Goal: Transaction & Acquisition: Purchase product/service

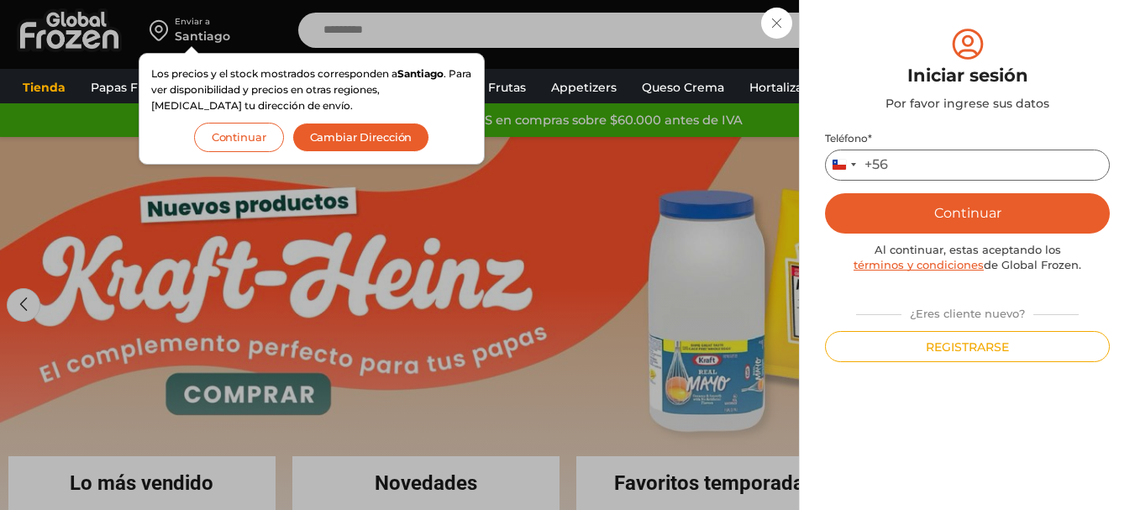
click at [940, 173] on input "Teléfono *" at bounding box center [967, 164] width 285 height 31
click at [963, 212] on button "Continuar" at bounding box center [967, 213] width 285 height 40
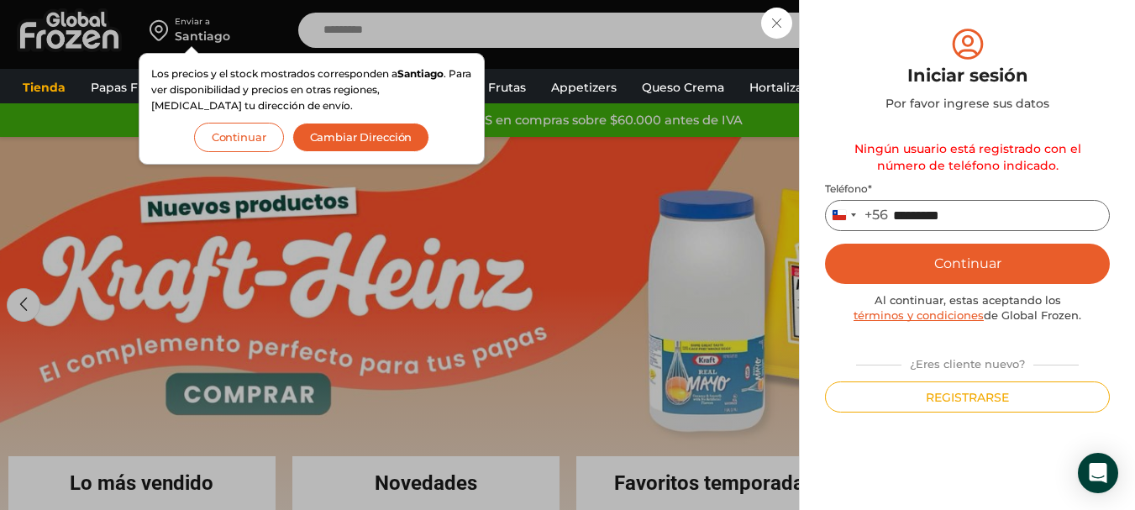
click at [993, 214] on input "*********" at bounding box center [967, 215] width 285 height 31
type input "*"
type input "*********"
click at [1009, 254] on button "Continuar" at bounding box center [967, 264] width 285 height 40
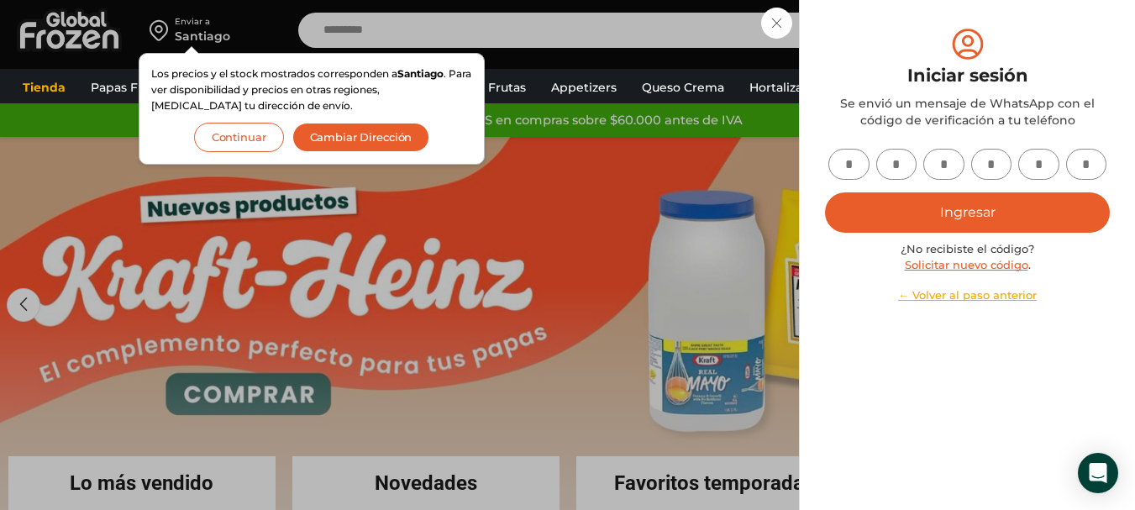
click at [847, 164] on input "text" at bounding box center [848, 164] width 41 height 31
type input "*"
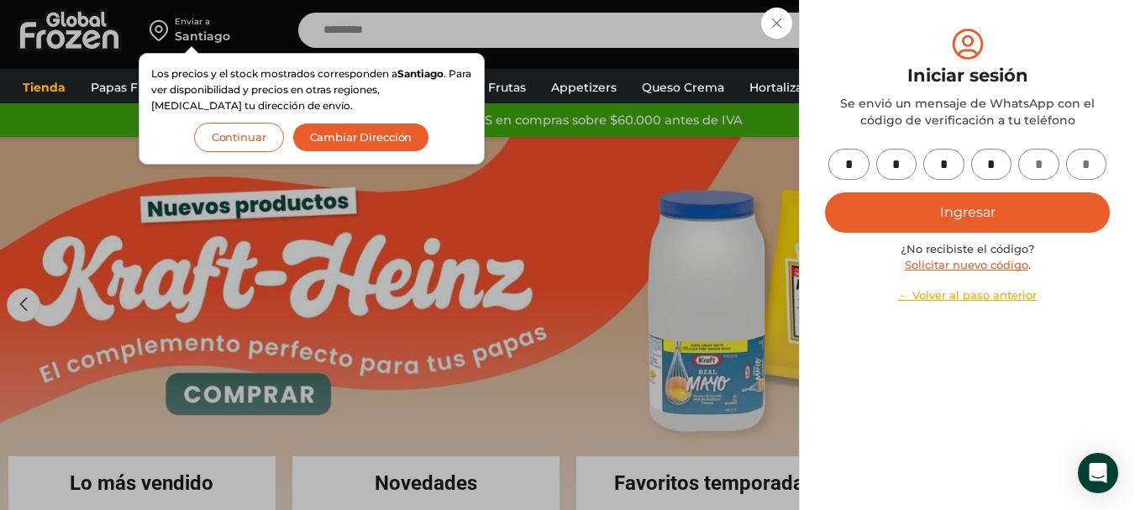
type input "*"
click at [984, 212] on button "Ingresar" at bounding box center [967, 212] width 285 height 40
click at [967, 215] on button "Ingresar" at bounding box center [967, 212] width 285 height 40
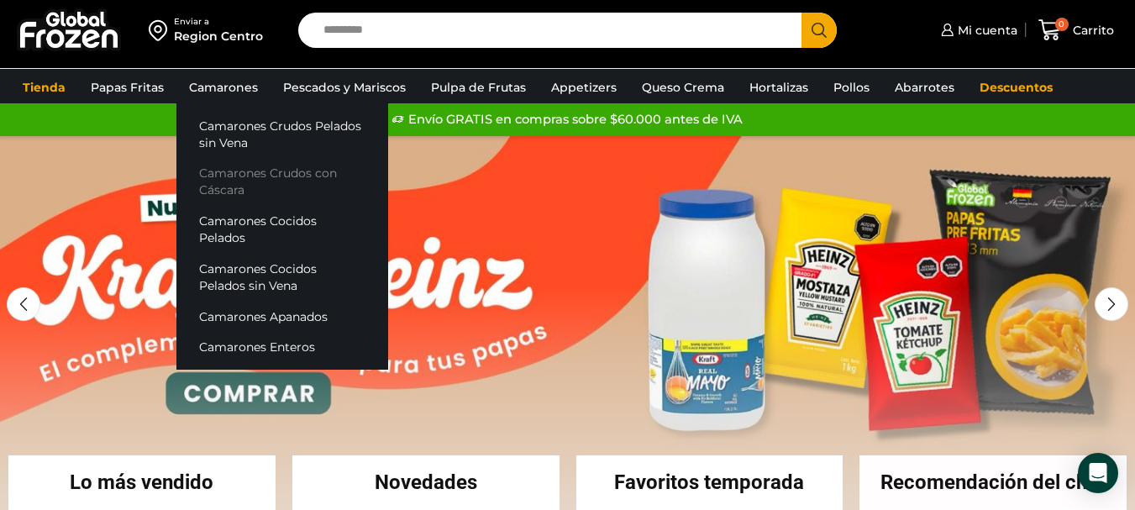
click at [268, 176] on link "Camarones Crudos con Cáscara" at bounding box center [282, 182] width 212 height 48
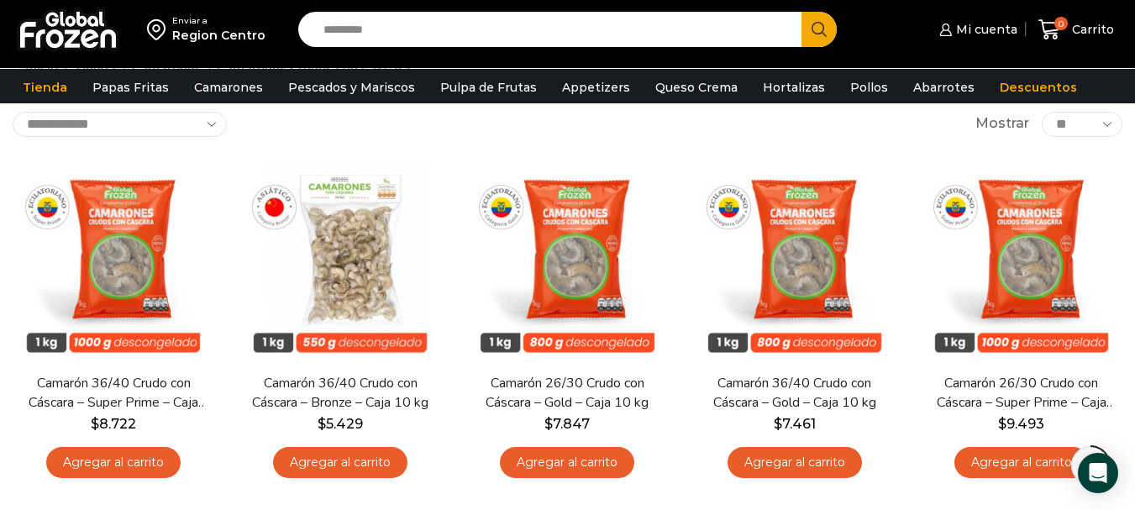
scroll to position [177, 0]
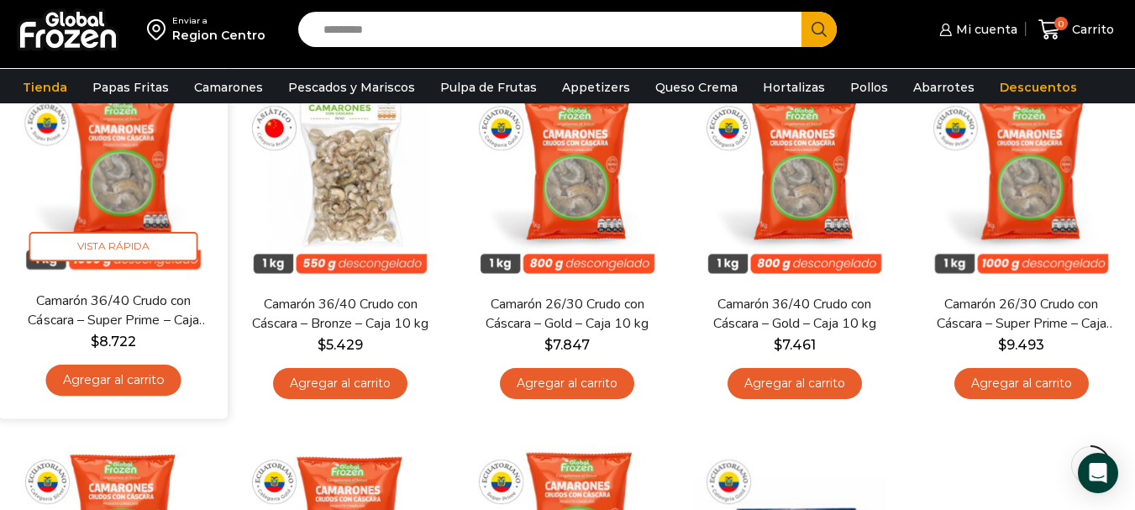
click at [115, 380] on link "Agregar al carrito" at bounding box center [113, 379] width 135 height 31
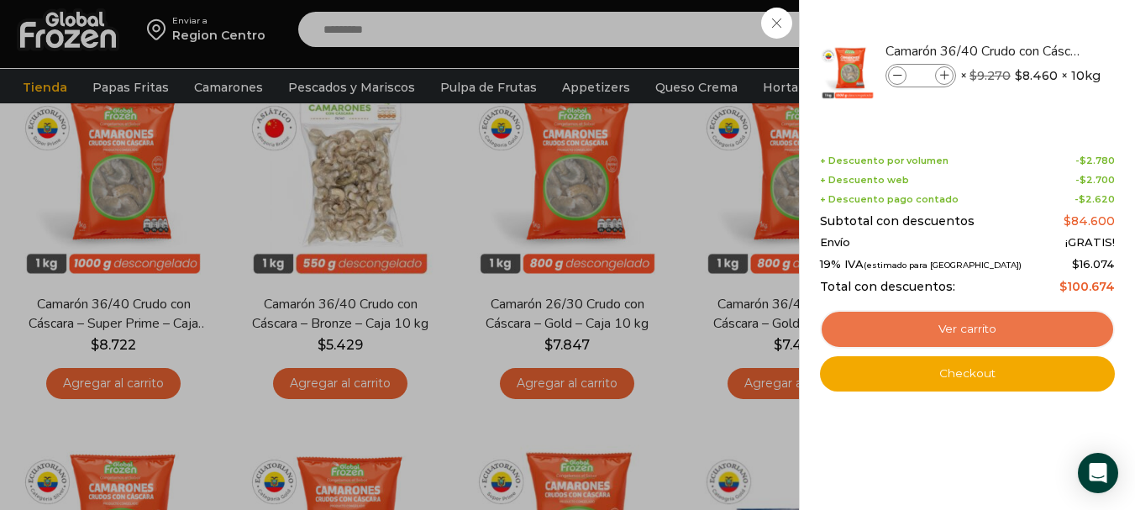
click at [962, 334] on link "Ver carrito" at bounding box center [967, 329] width 295 height 39
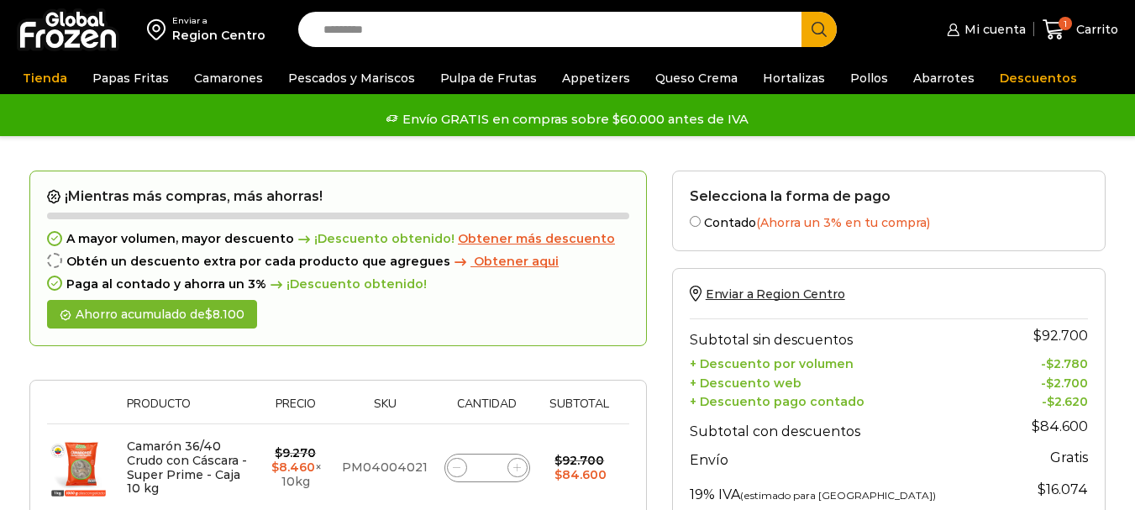
scroll to position [263, 0]
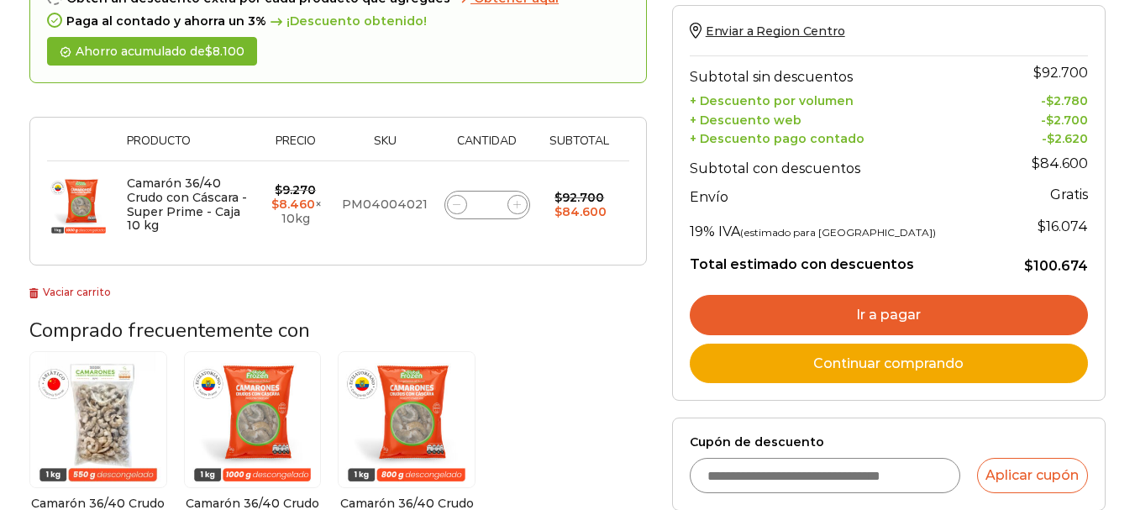
click at [875, 320] on link "Ir a pagar" at bounding box center [888, 315] width 398 height 40
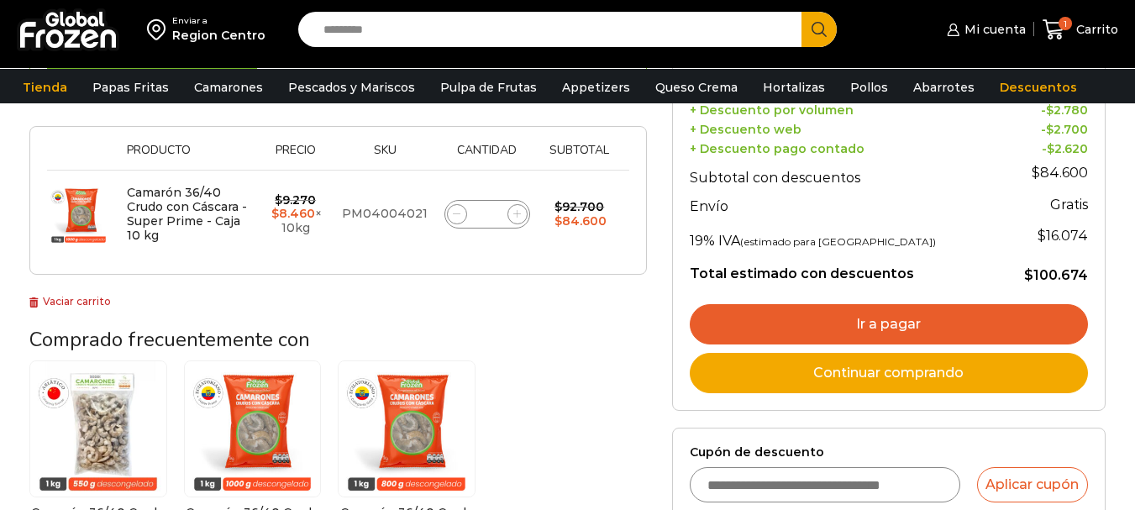
scroll to position [0, 0]
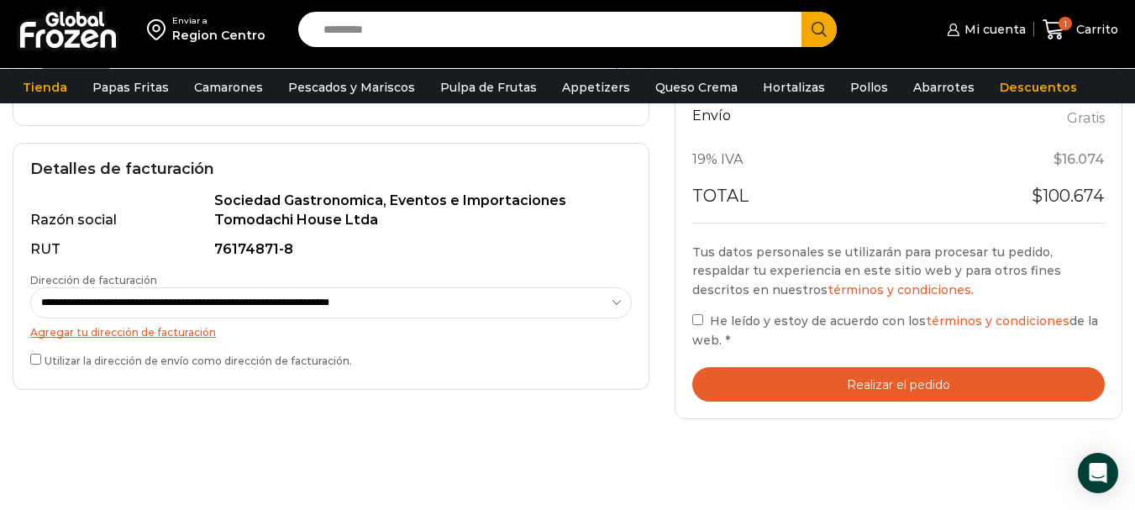
scroll to position [451, 0]
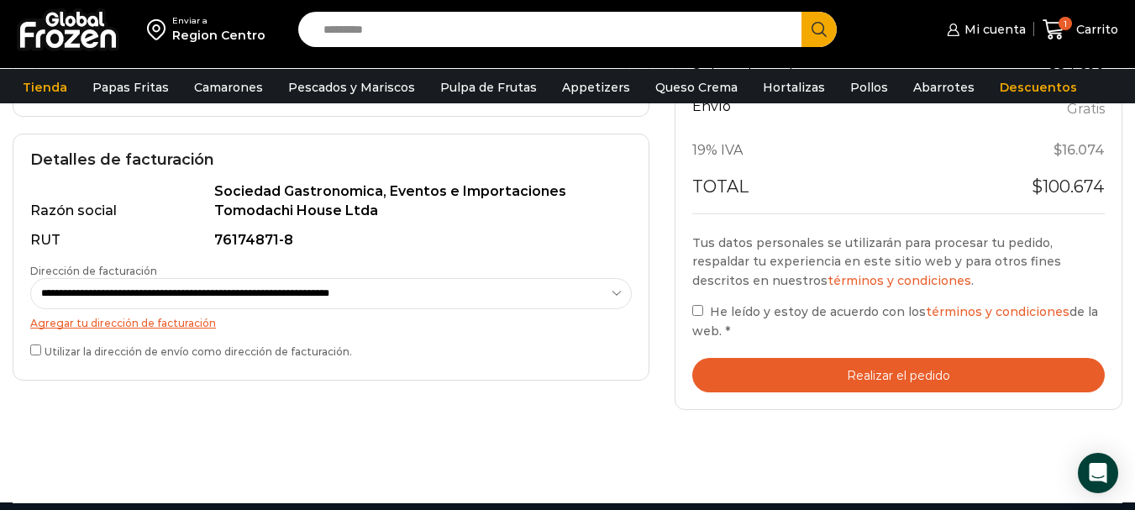
drag, startPoint x: 1141, startPoint y: 207, endPoint x: 1124, endPoint y: 293, distance: 88.1
click at [1124, 293] on html "WordPress WooCommerce Themes Enviar a Region Centro Search input Search Mi cuen…" at bounding box center [567, 203] width 1135 height 1308
click at [915, 375] on button "Realizar el pedido" at bounding box center [898, 375] width 412 height 34
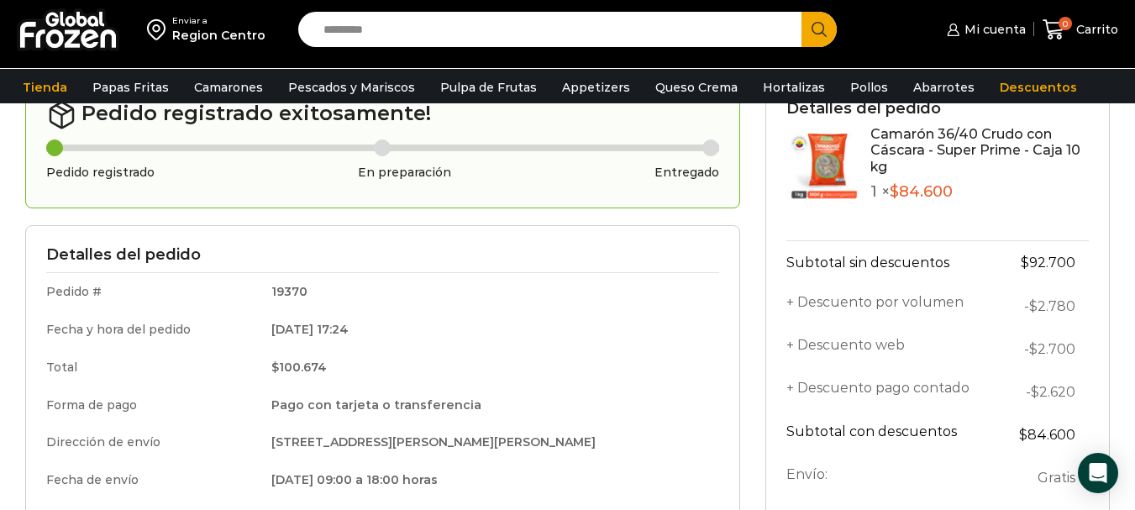
scroll to position [94, 0]
